Goal: Information Seeking & Learning: Understand process/instructions

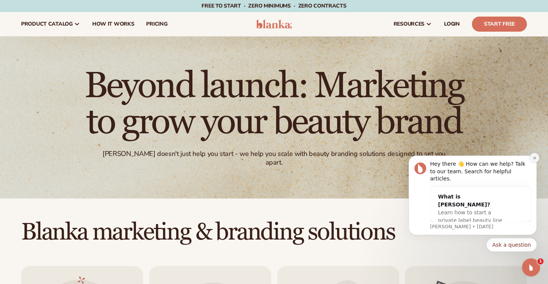
click at [538, 163] on button "Dismiss notification" at bounding box center [534, 158] width 10 height 10
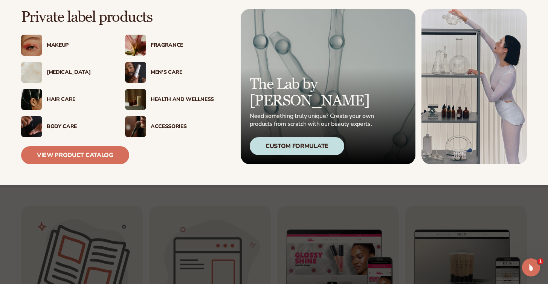
scroll to position [642, 0]
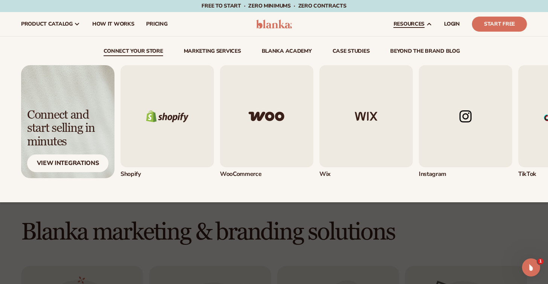
click at [409, 24] on span "resources" at bounding box center [408, 24] width 31 height 6
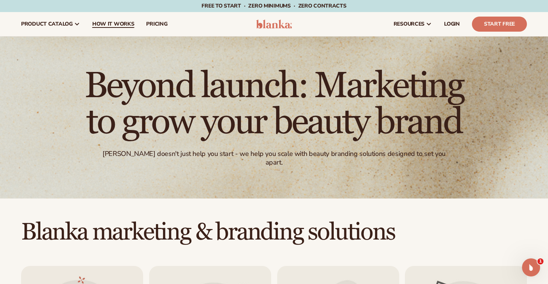
click at [113, 25] on span "How It Works" at bounding box center [113, 24] width 42 height 6
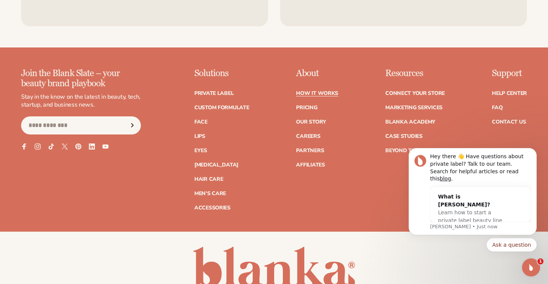
scroll to position [1548, 0]
